Goal: Task Accomplishment & Management: Use online tool/utility

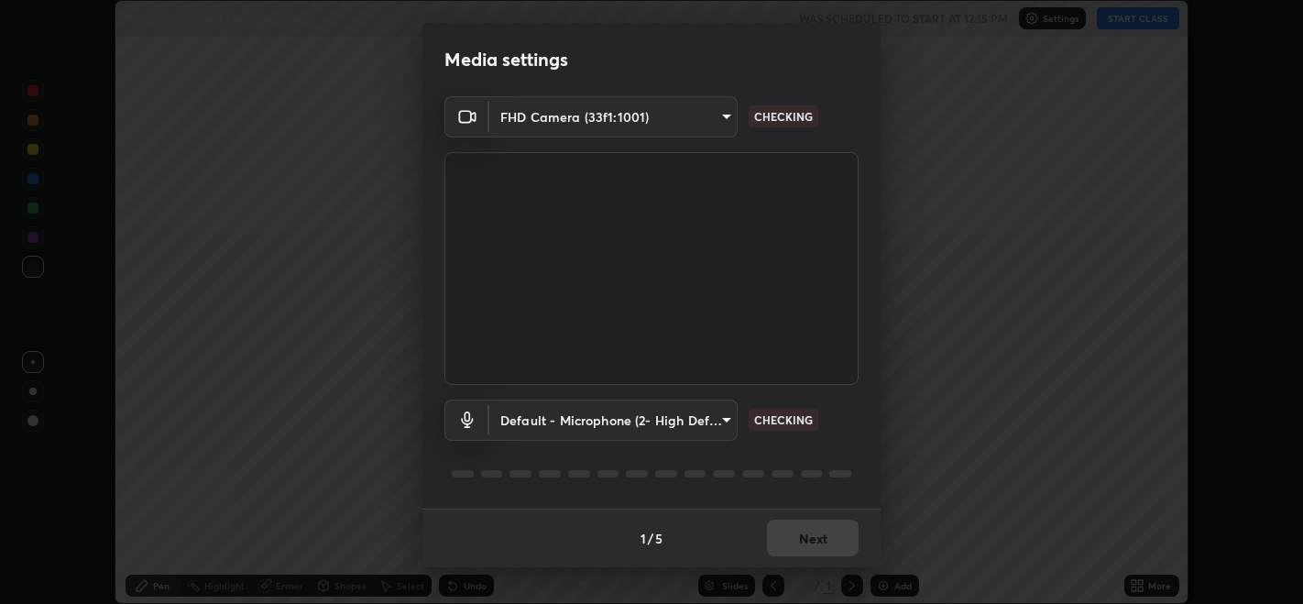
scroll to position [603, 1303]
click at [816, 553] on button "Next" at bounding box center [813, 538] width 92 height 37
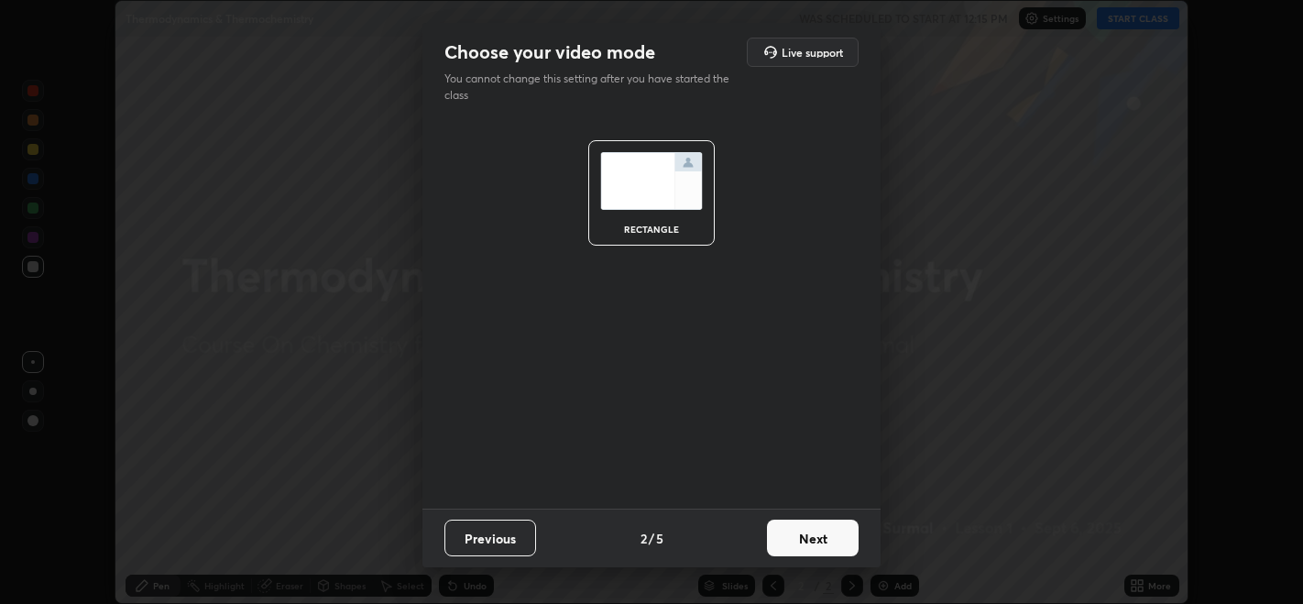
click at [828, 547] on button "Next" at bounding box center [813, 538] width 92 height 37
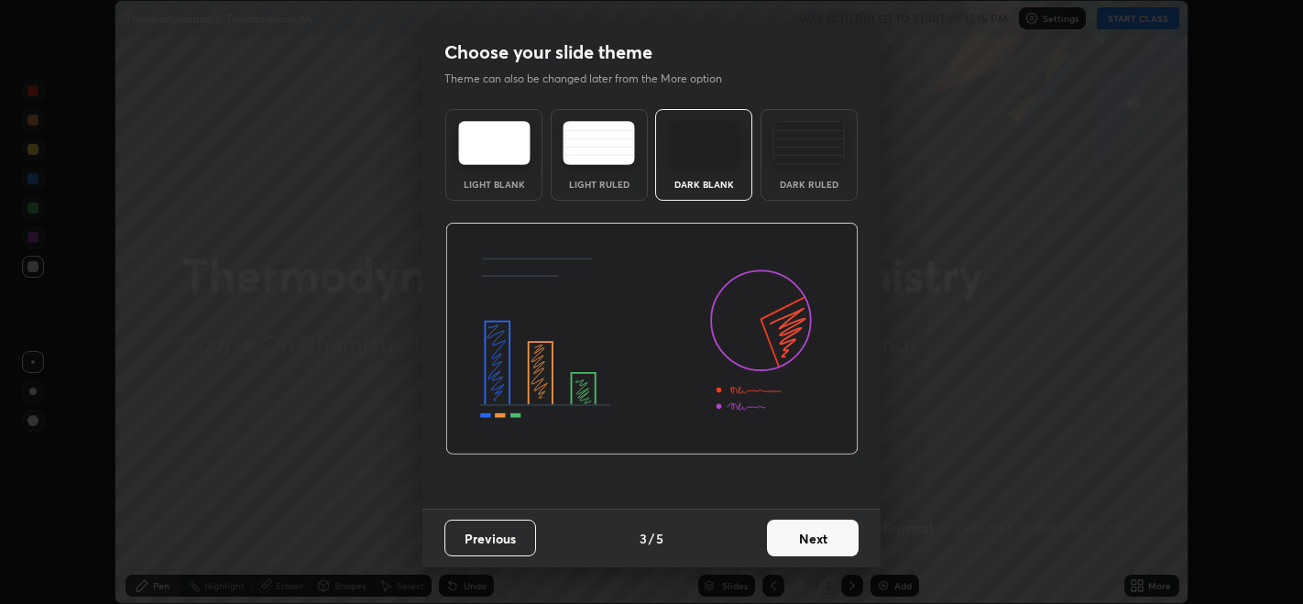
click at [827, 542] on button "Next" at bounding box center [813, 538] width 92 height 37
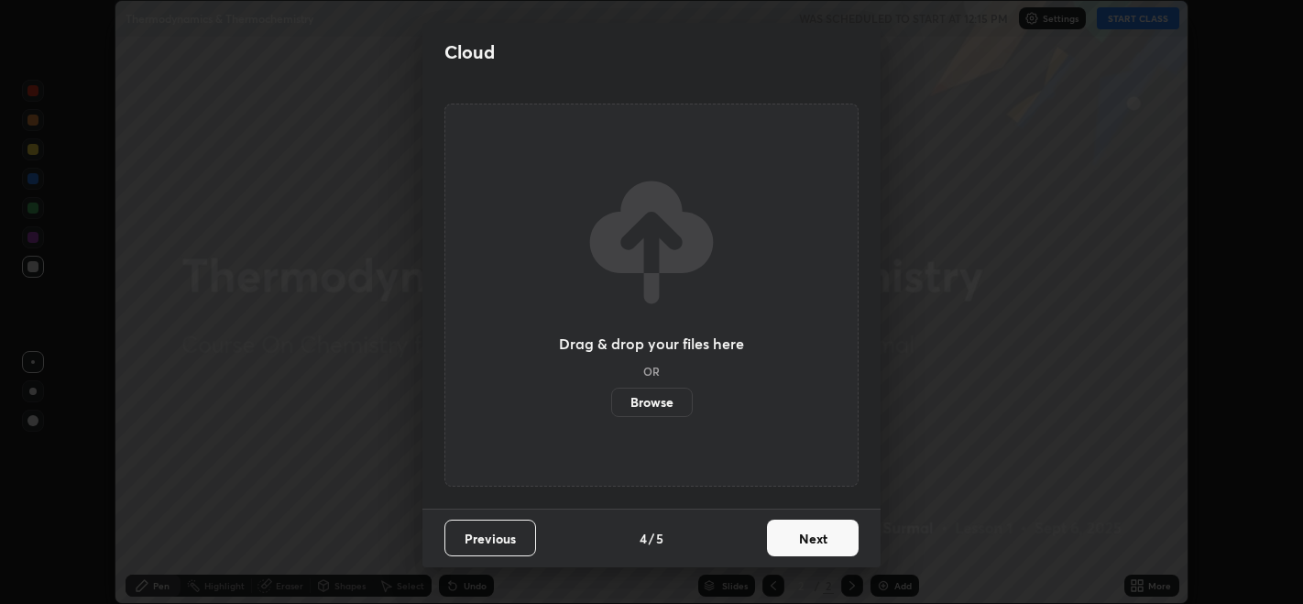
click at [832, 544] on button "Next" at bounding box center [813, 538] width 92 height 37
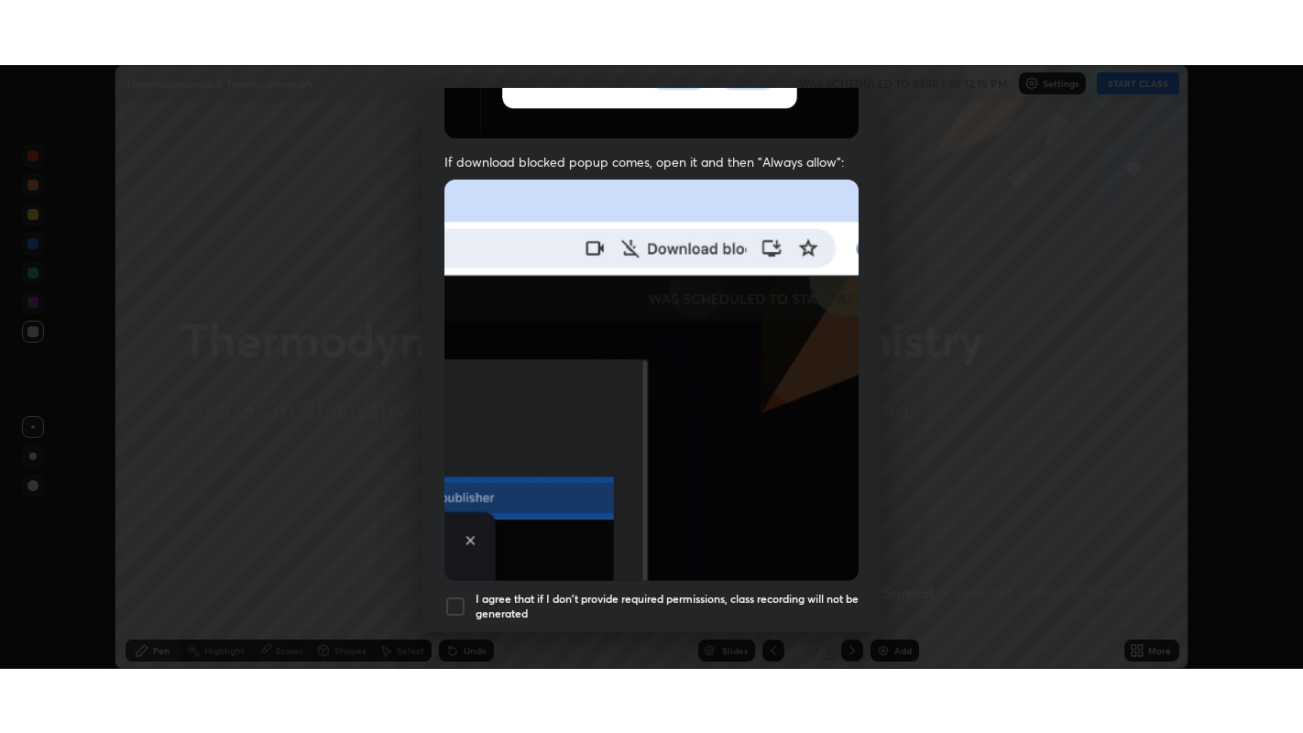
scroll to position [371, 0]
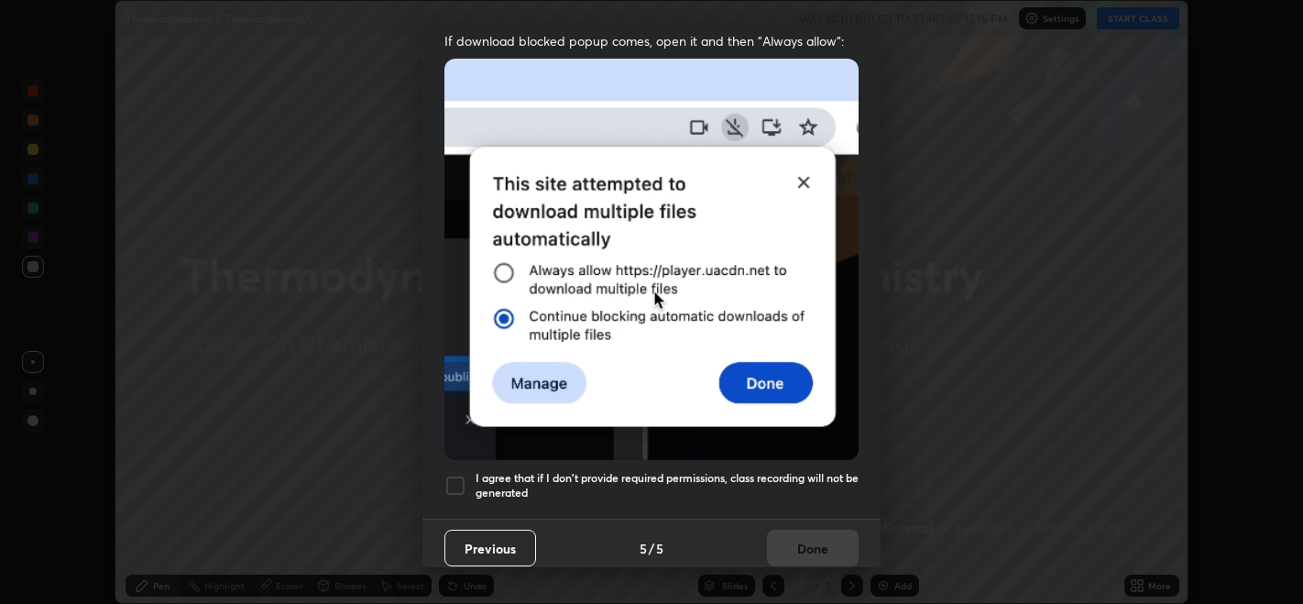
click at [457, 476] on div at bounding box center [455, 486] width 22 height 22
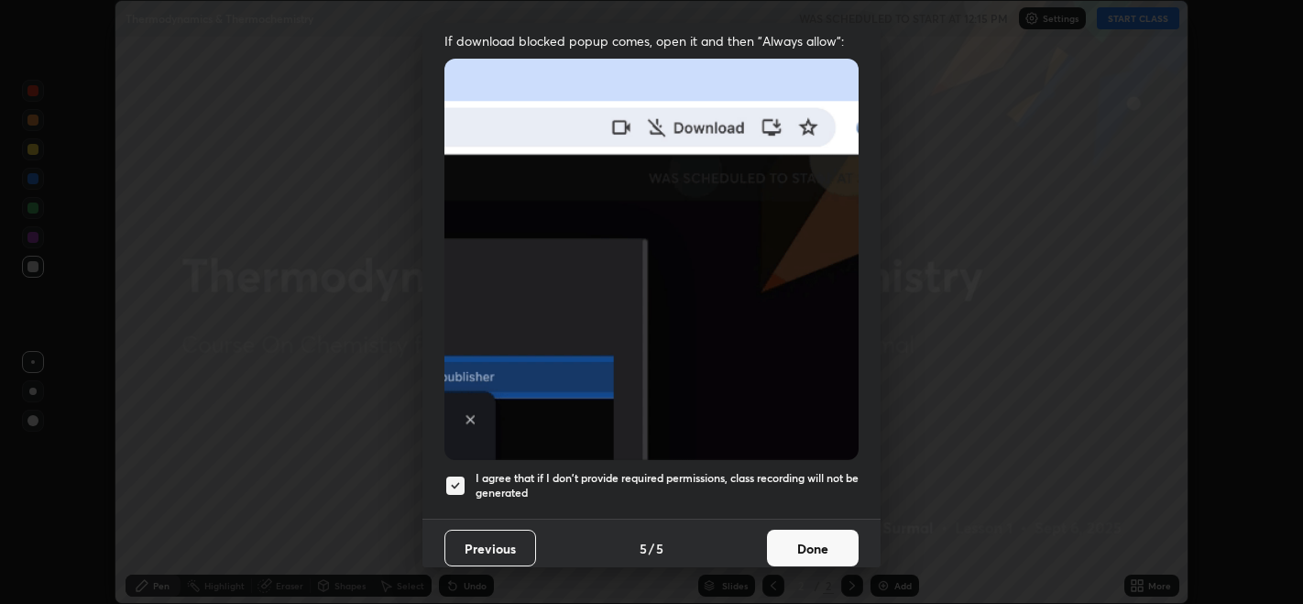
click at [816, 530] on button "Done" at bounding box center [813, 548] width 92 height 37
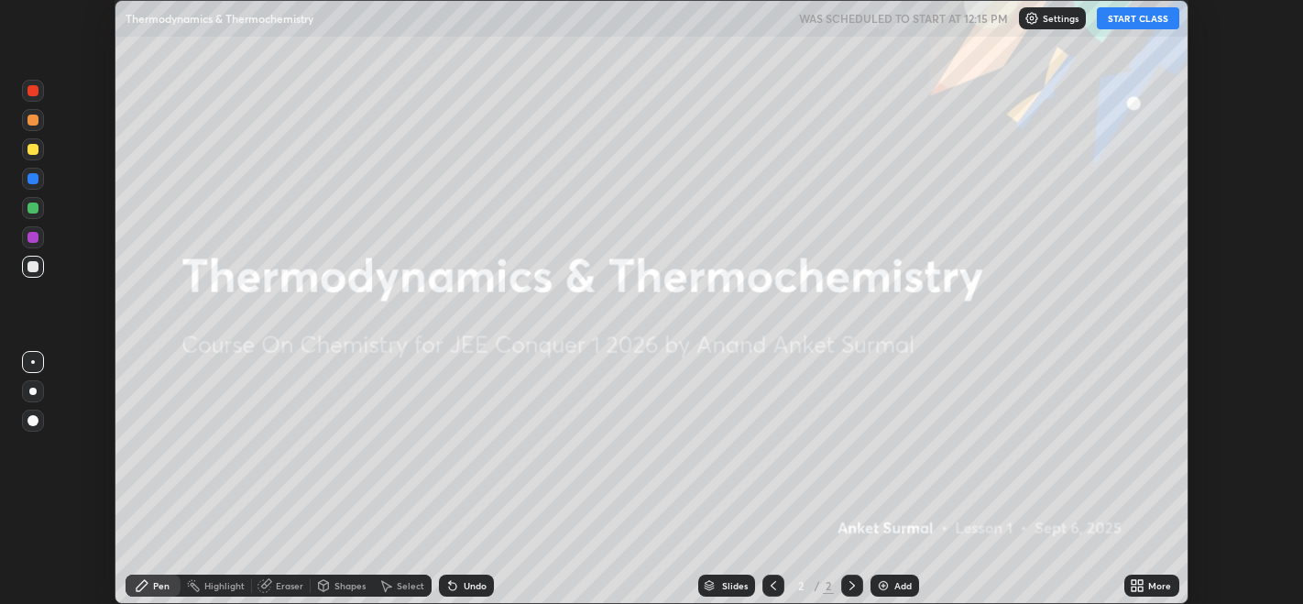
click at [1146, 19] on button "START CLASS" at bounding box center [1138, 18] width 82 height 22
click at [1281, 92] on div "Setting up your live class" at bounding box center [651, 302] width 1303 height 604
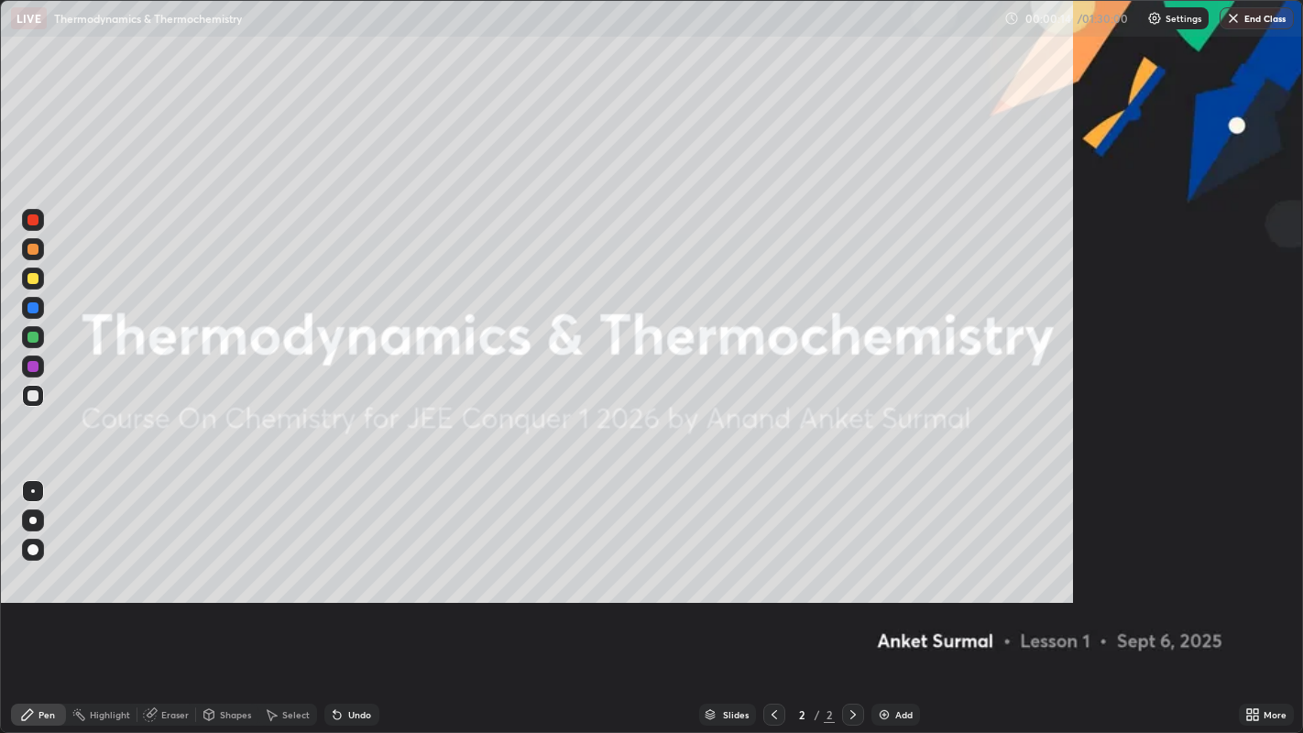
scroll to position [733, 1303]
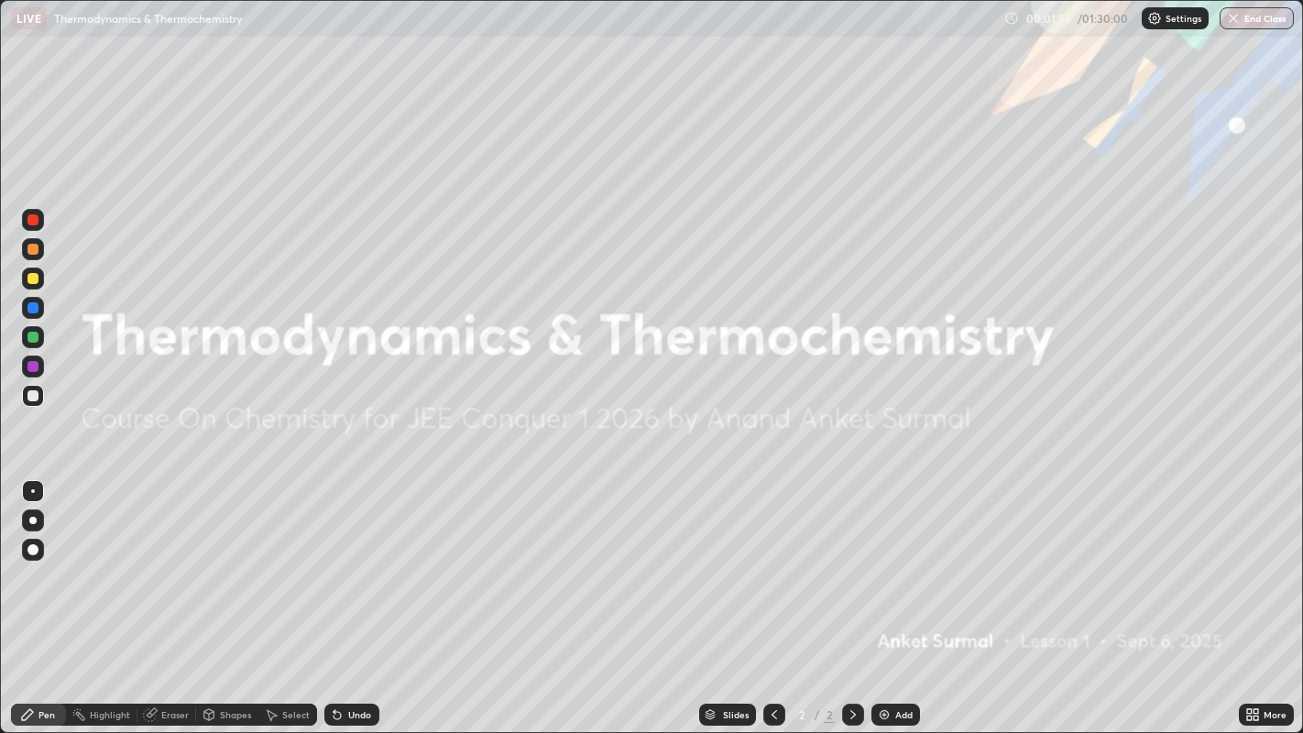
click at [728, 603] on div "Slides" at bounding box center [727, 715] width 57 height 22
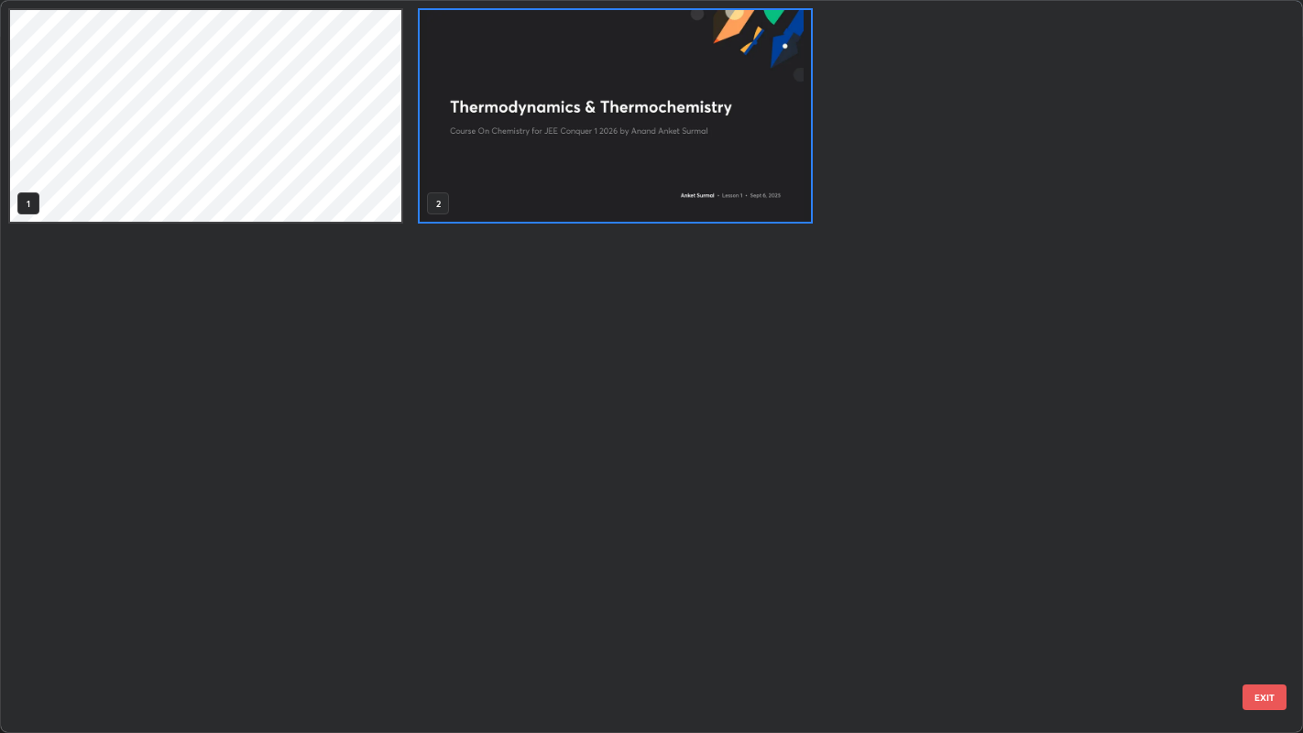
scroll to position [726, 1293]
click at [661, 205] on img "grid" at bounding box center [615, 116] width 391 height 212
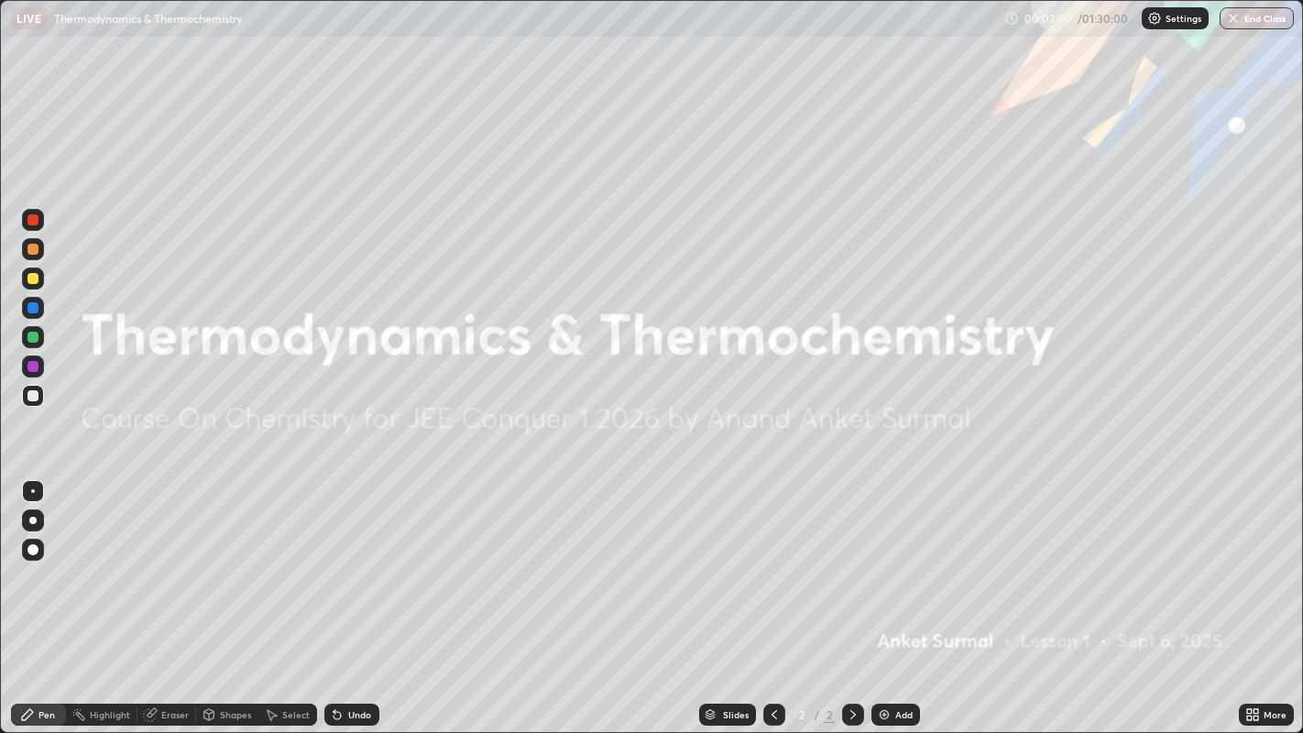
click at [1254, 603] on icon at bounding box center [1256, 711] width 5 height 5
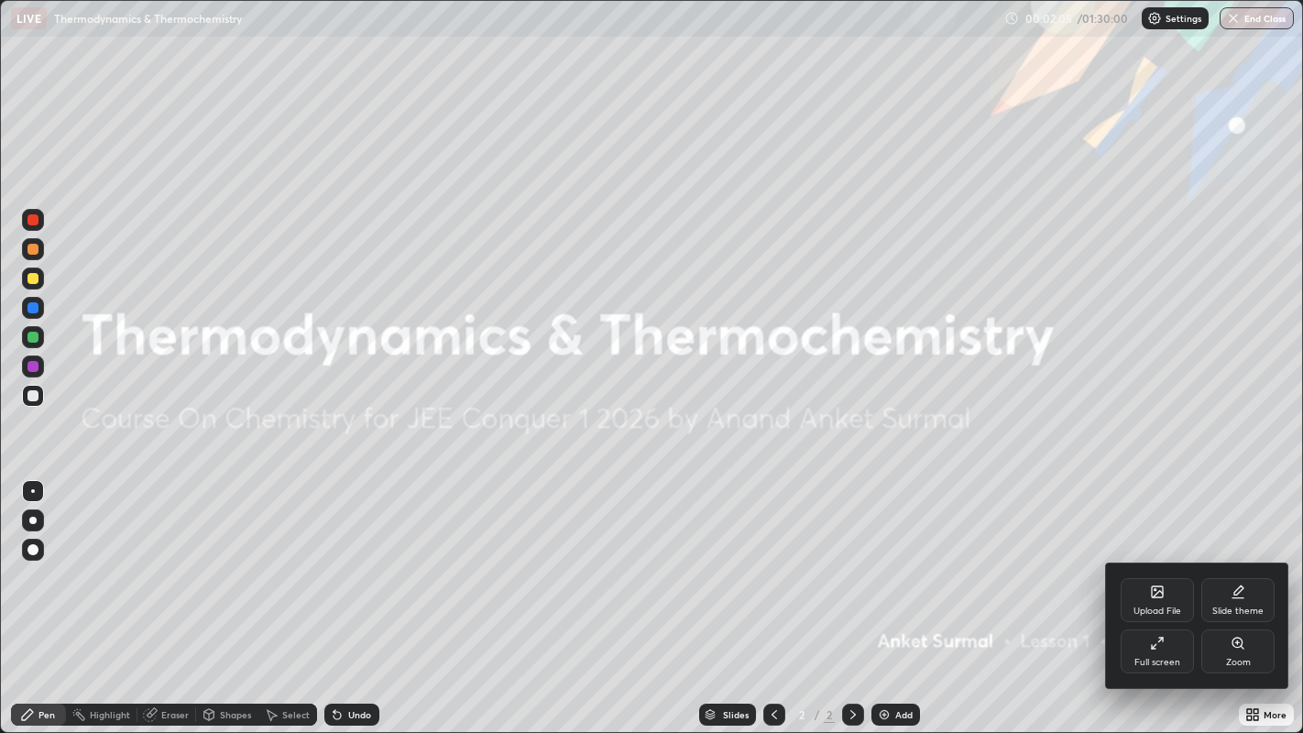
click at [1190, 497] on div at bounding box center [651, 366] width 1303 height 733
